Goal: Find specific page/section: Find specific page/section

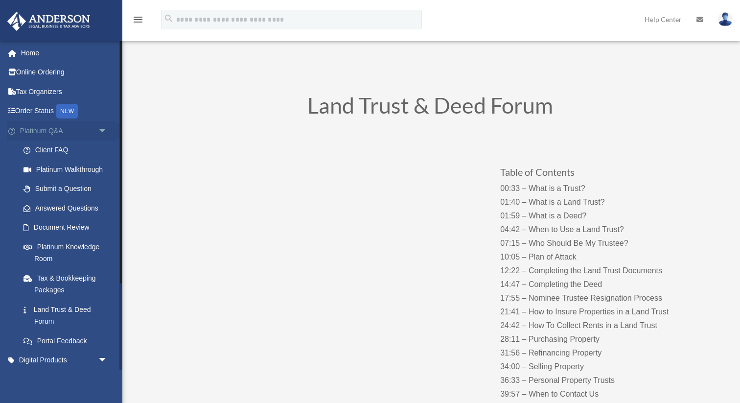
click at [38, 127] on link "Platinum Q&A arrow_drop_down" at bounding box center [64, 131] width 115 height 20
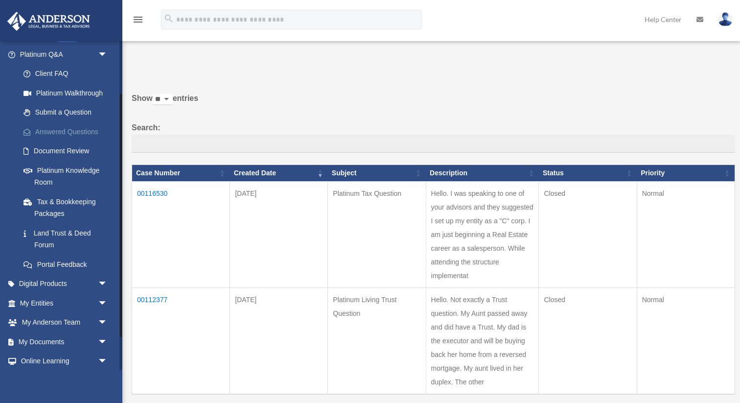
scroll to position [80, 0]
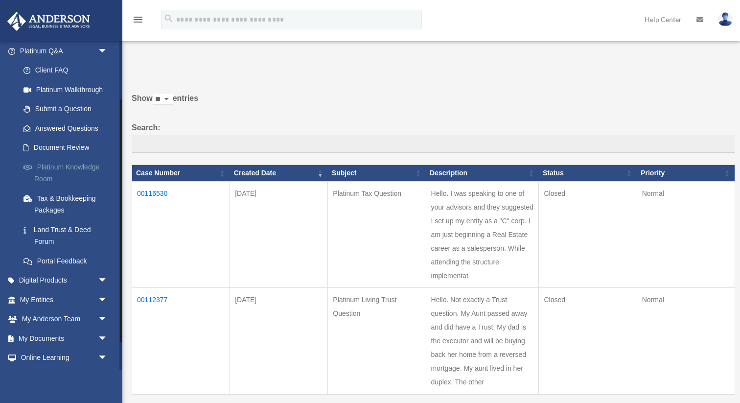
click at [61, 166] on link "Platinum Knowledge Room" at bounding box center [68, 172] width 109 height 31
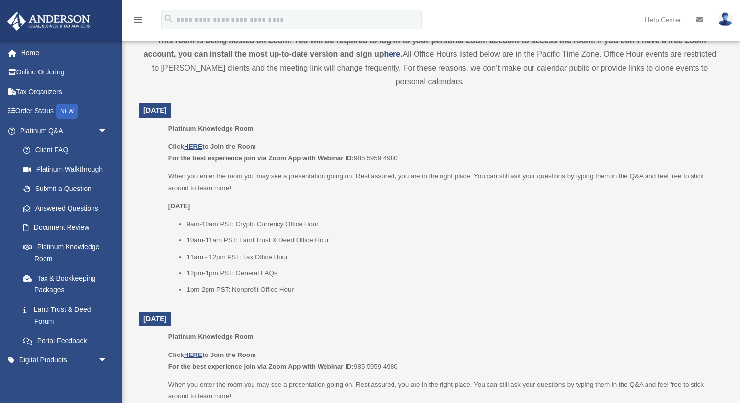
scroll to position [339, 0]
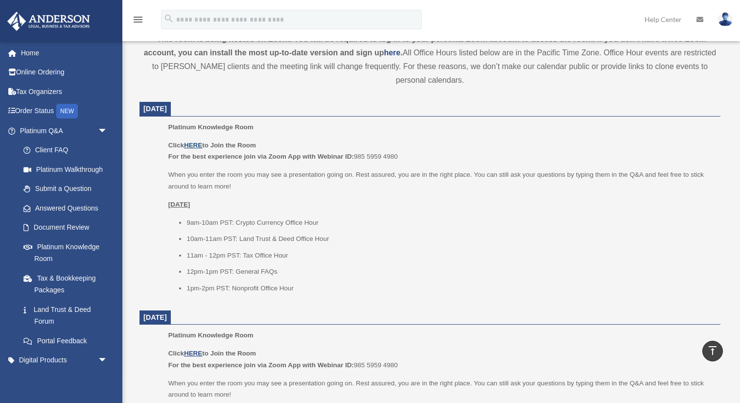
click at [193, 144] on u "HERE" at bounding box center [193, 144] width 18 height 7
